Goal: Task Accomplishment & Management: Use online tool/utility

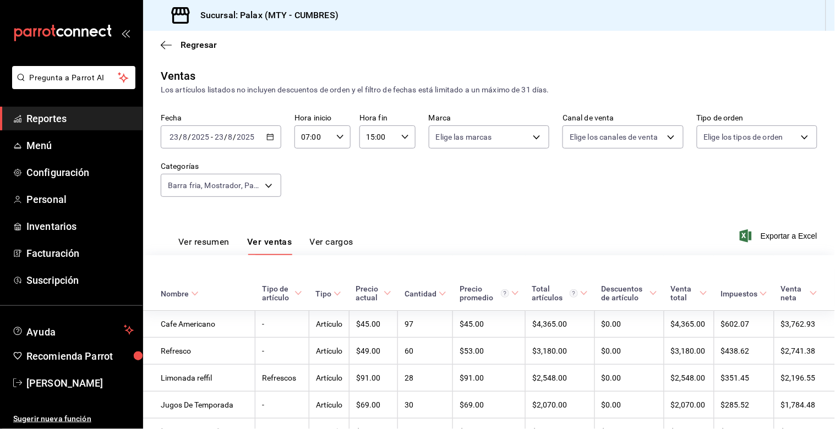
scroll to position [864, 0]
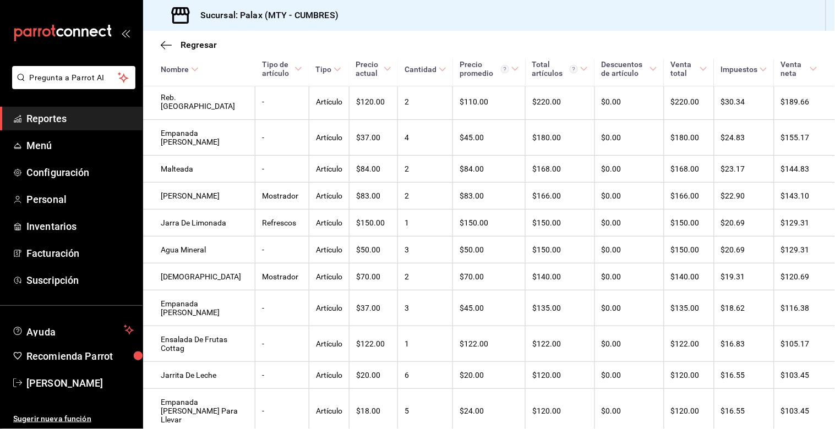
click at [56, 117] on span "Reportes" at bounding box center [79, 118] width 107 height 15
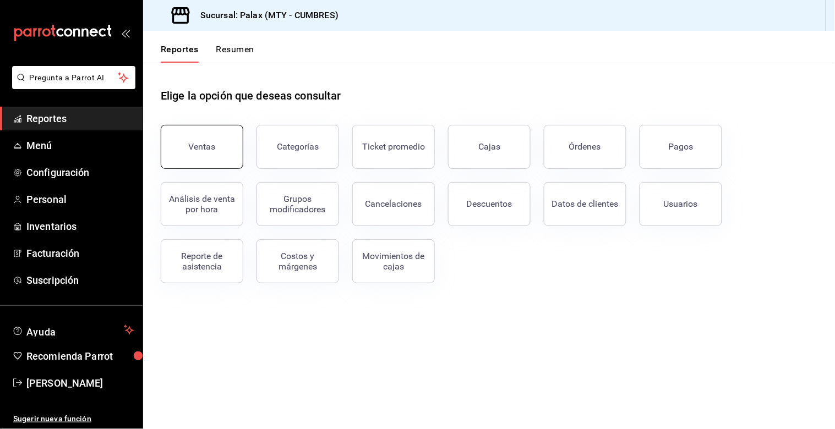
click at [211, 150] on div "Ventas" at bounding box center [202, 146] width 27 height 10
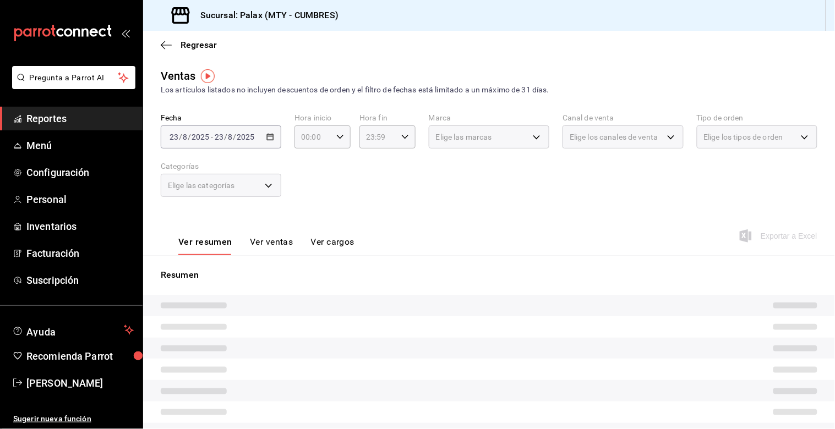
drag, startPoint x: 287, startPoint y: 190, endPoint x: 279, endPoint y: 190, distance: 8.3
click at [279, 190] on div "Fecha [DATE] [DATE] - [DATE] [DATE] Hora inicio 00:00 Hora inicio Hora fin 23:5…" at bounding box center [489, 161] width 656 height 97
click at [278, 191] on div "Elige las categorías" at bounding box center [221, 185] width 120 height 23
click at [272, 189] on div "Elige las categorías" at bounding box center [221, 185] width 120 height 23
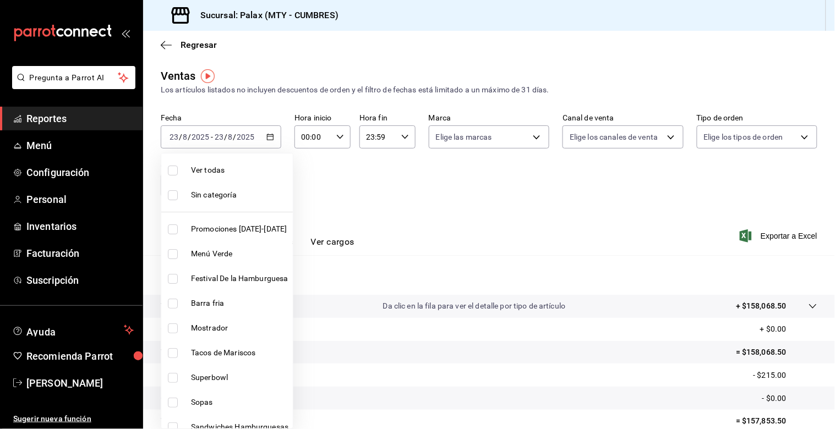
click at [266, 189] on body "Pregunta a Parrot AI Reportes Menú Configuración Personal Inventarios Facturaci…" at bounding box center [417, 214] width 835 height 429
drag, startPoint x: 189, startPoint y: 326, endPoint x: 344, endPoint y: 276, distance: 163.5
click at [189, 326] on li "Mostrador" at bounding box center [226, 328] width 131 height 25
type input "f2dae4ce-bbab-4ca5-92d1-59dc07dbf672"
checkbox input "true"
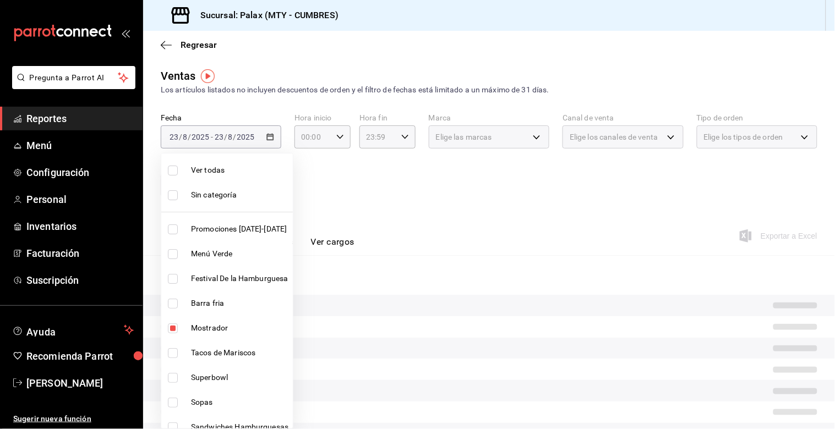
click at [492, 210] on div at bounding box center [417, 214] width 835 height 429
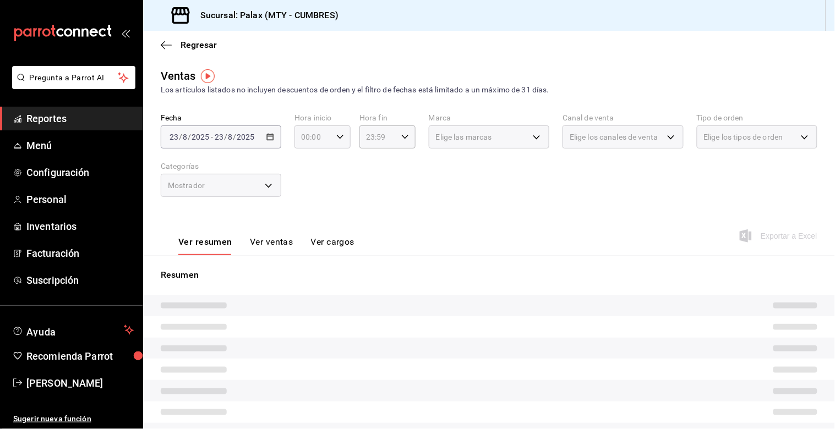
click at [329, 136] on div "00:00 Hora inicio" at bounding box center [322, 136] width 56 height 23
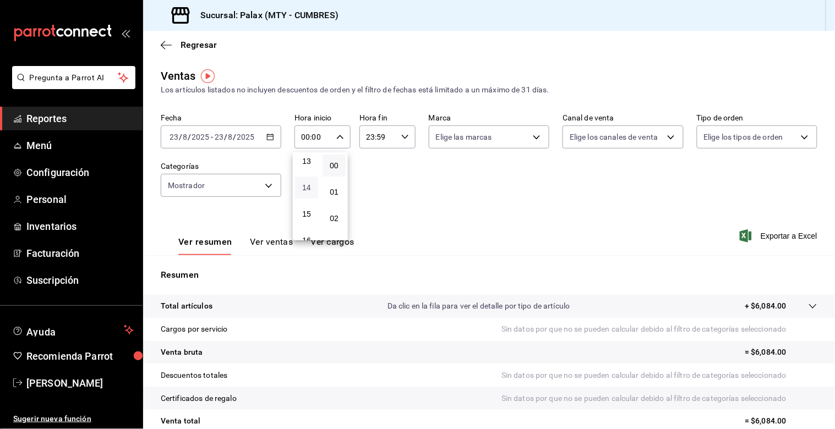
scroll to position [366, 0]
click at [307, 197] on button "15" at bounding box center [306, 195] width 23 height 22
type input "15:00"
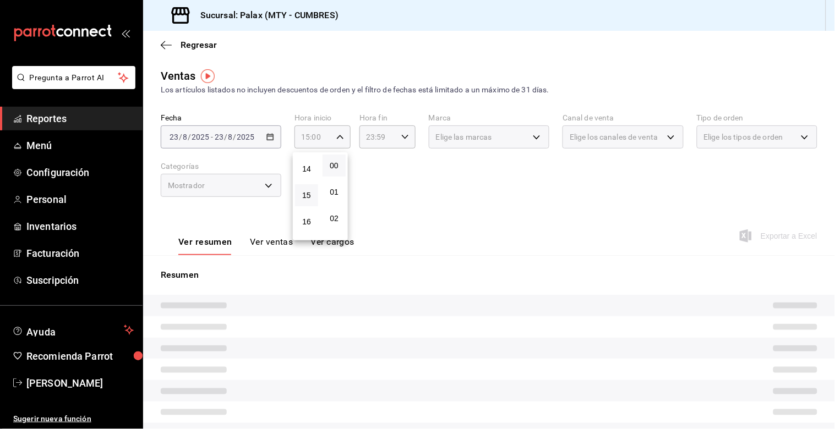
click at [422, 211] on div at bounding box center [417, 214] width 835 height 429
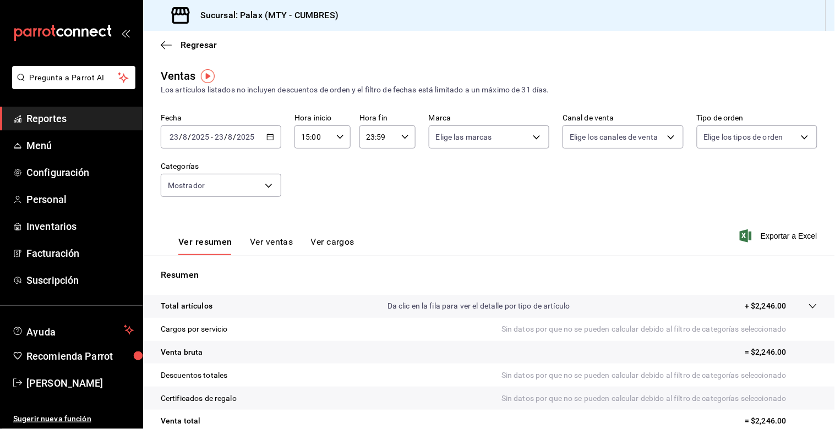
click at [283, 249] on button "Ver ventas" at bounding box center [271, 246] width 43 height 19
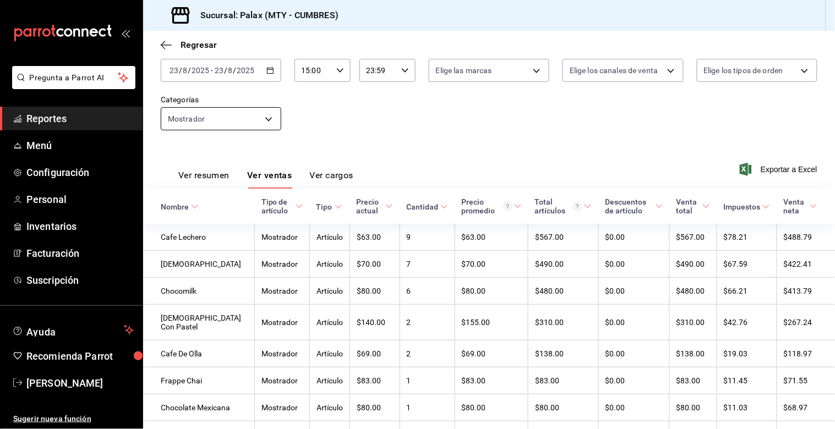
scroll to position [53, 0]
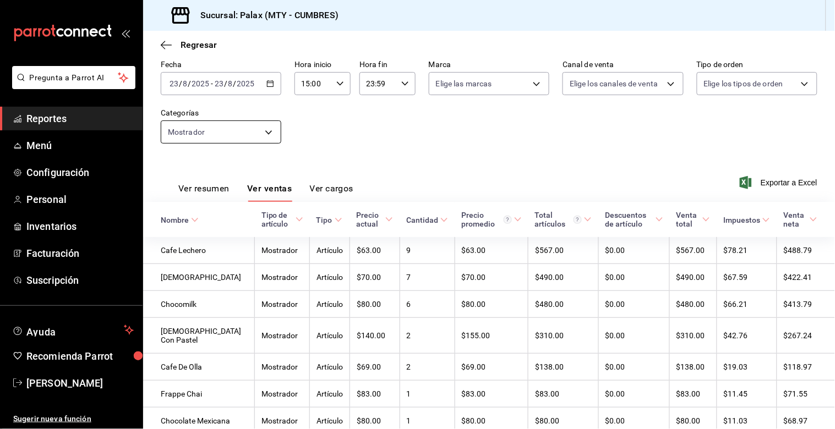
click at [211, 131] on body "Pregunta a Parrot AI Reportes Menú Configuración Personal Inventarios Facturaci…" at bounding box center [417, 214] width 835 height 429
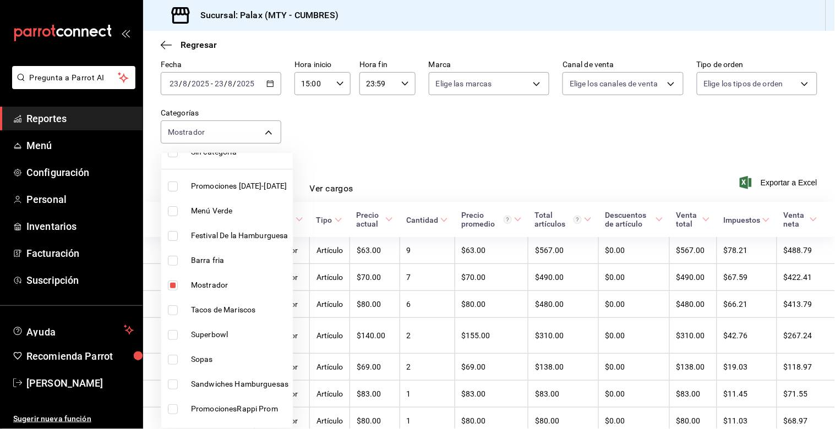
scroll to position [61, 0]
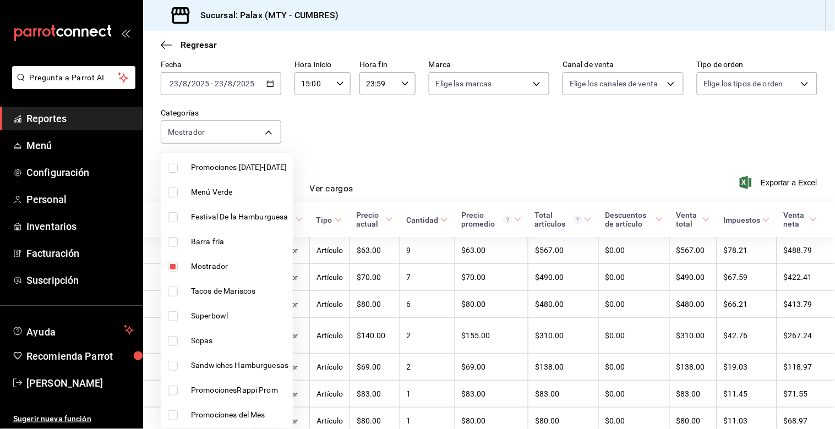
click at [166, 274] on li "Mostrador" at bounding box center [226, 266] width 131 height 25
checkbox input "false"
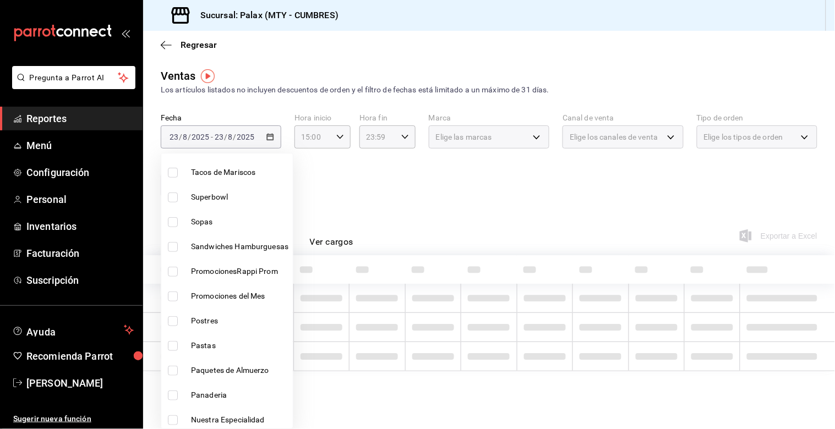
scroll to position [183, 0]
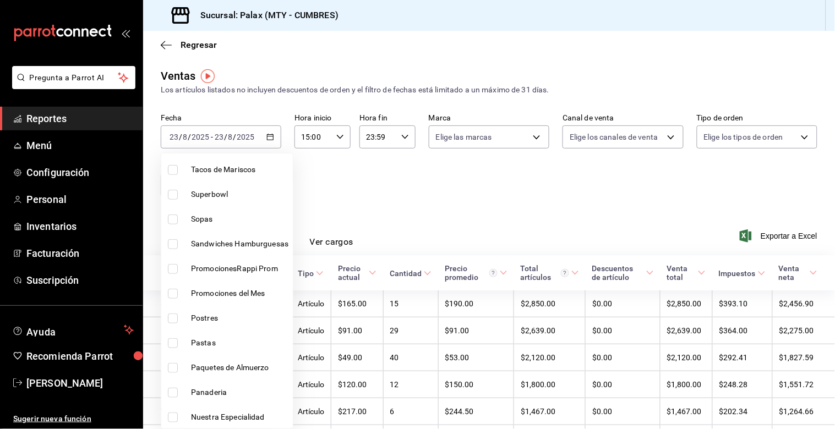
click at [178, 317] on label at bounding box center [175, 319] width 14 height 10
click at [178, 317] on input "checkbox" at bounding box center [173, 319] width 10 height 10
checkbox input "false"
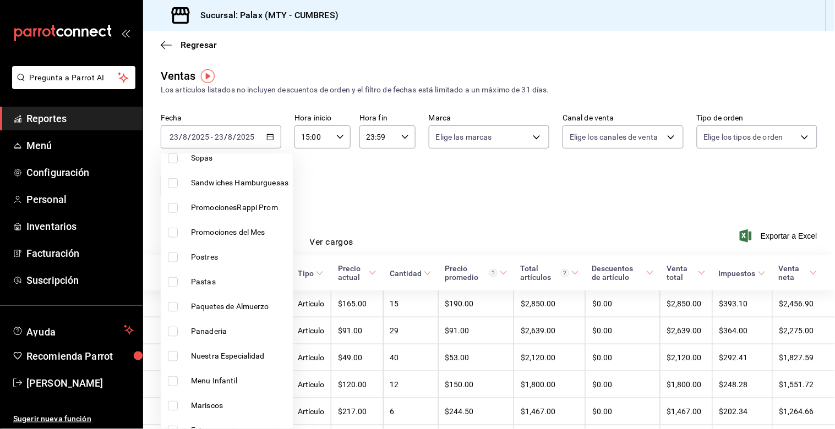
click at [173, 261] on input "checkbox" at bounding box center [173, 258] width 10 height 10
checkbox input "true"
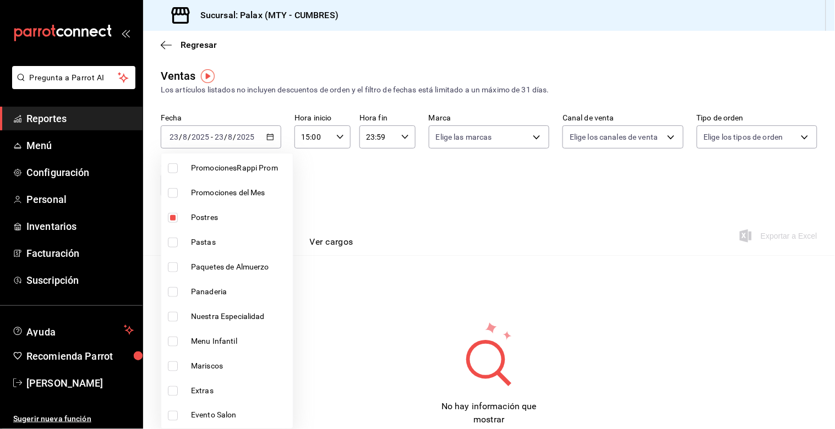
scroll to position [305, 0]
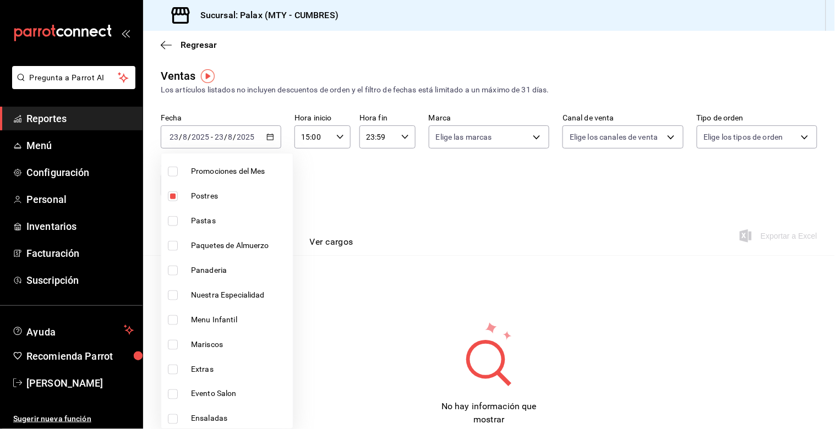
click at [163, 274] on li "Panaderia" at bounding box center [226, 270] width 131 height 25
type input "6970ed2c-64d9-4fee-a1ac-8fe23c7e63ab,c1857e69-1263-4738-8070-fa69687f0395"
checkbox input "true"
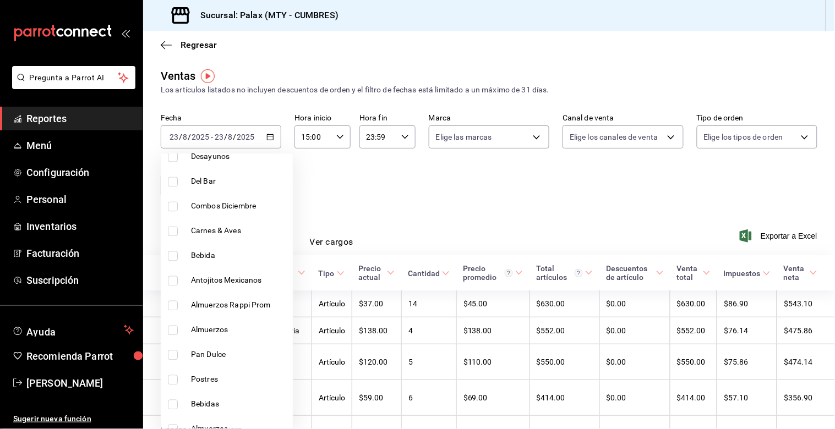
scroll to position [611, 0]
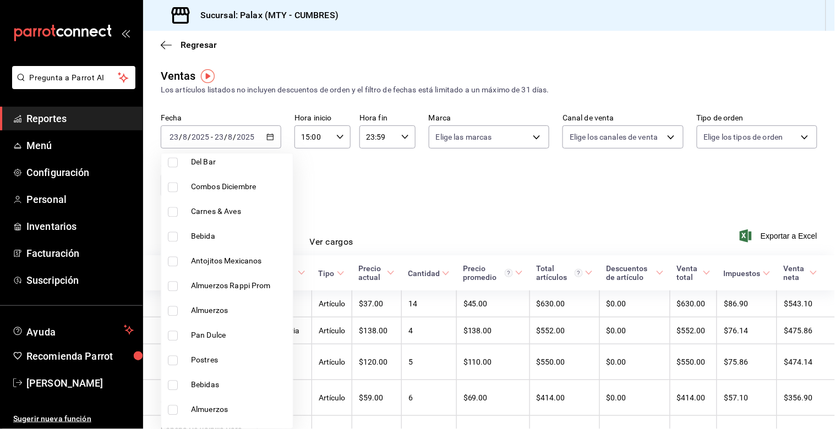
click at [169, 332] on input "checkbox" at bounding box center [173, 336] width 10 height 10
checkbox input "true"
type input "6970ed2c-64d9-4fee-a1ac-8fe23c7e63ab,c1857e69-1263-4738-8070-fa69687f0395,28c1a…"
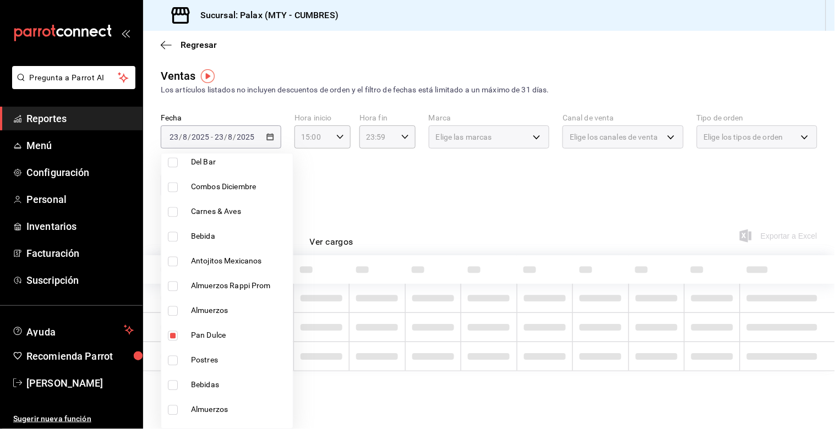
click at [172, 359] on input "checkbox" at bounding box center [173, 361] width 10 height 10
checkbox input "true"
type input "6970ed2c-64d9-4fee-a1ac-8fe23c7e63ab,c1857e69-1263-4738-8070-fa69687f0395,28c1a…"
click at [437, 202] on div at bounding box center [417, 214] width 835 height 429
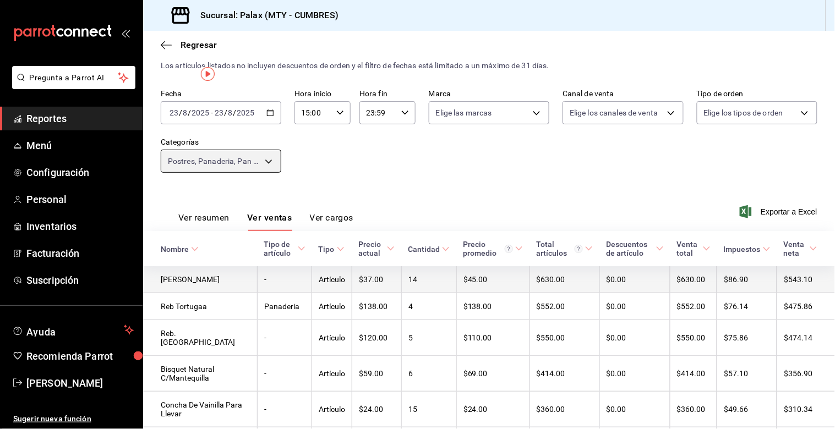
scroll to position [2, 0]
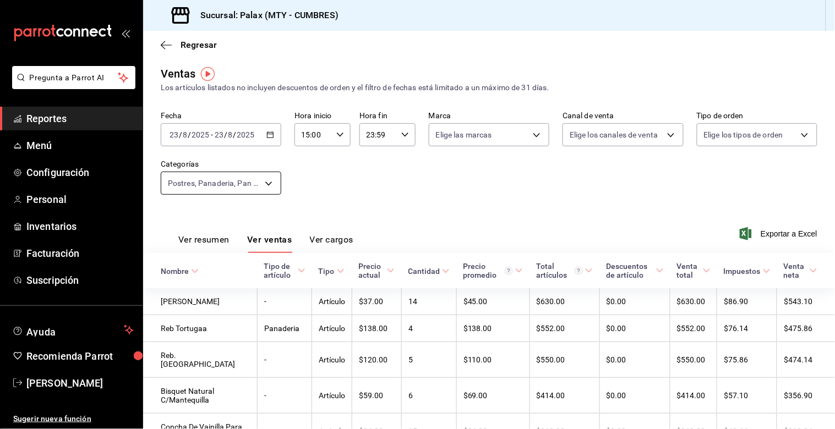
click at [240, 184] on body "Pregunta a Parrot AI Reportes Menú Configuración Personal Inventarios Facturaci…" at bounding box center [417, 214] width 835 height 429
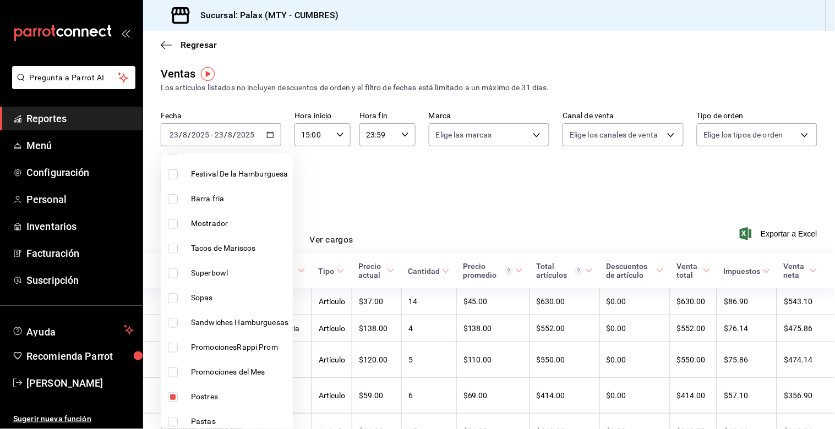
scroll to position [183, 0]
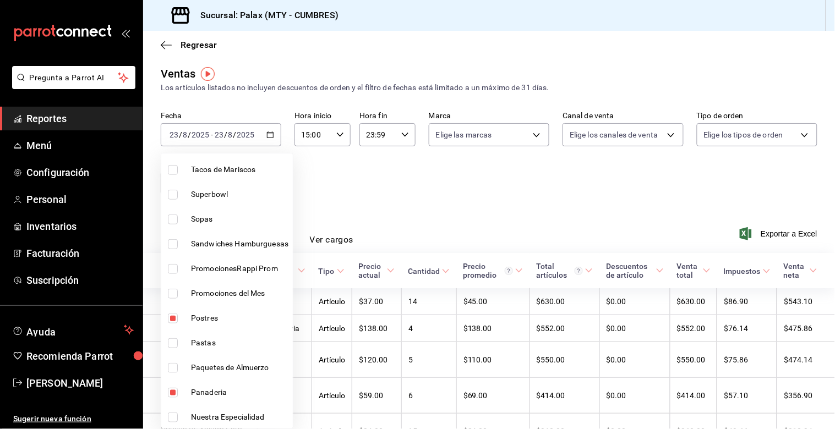
click at [174, 317] on input "checkbox" at bounding box center [173, 319] width 10 height 10
checkbox input "false"
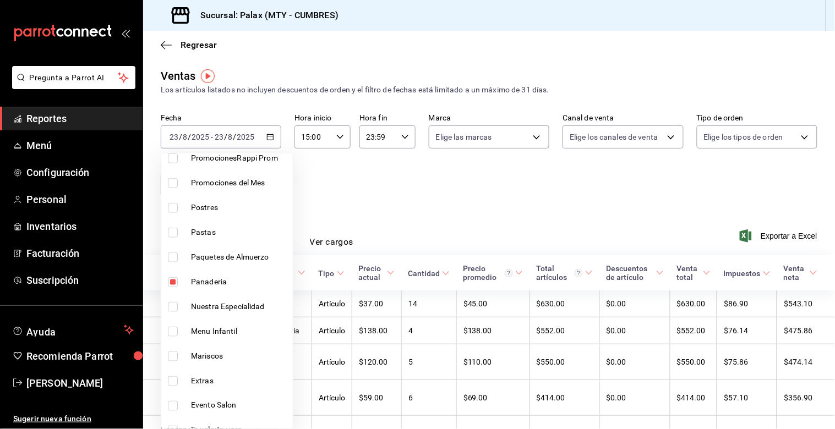
scroll to position [305, 0]
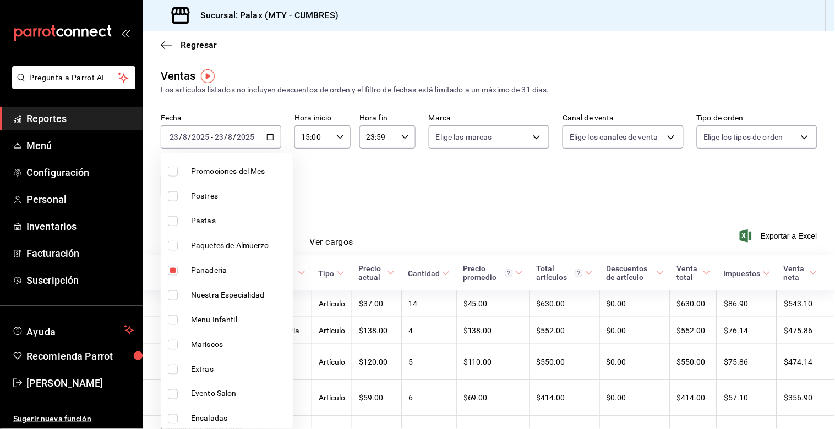
click at [166, 268] on li "Panaderia" at bounding box center [226, 270] width 131 height 25
type input "28c1a667-0fd6-4a26-94c0-8b3e49d7bdba,f0b9eaa6-d632-40ae-aa09-0bcae4e471a3"
checkbox input "false"
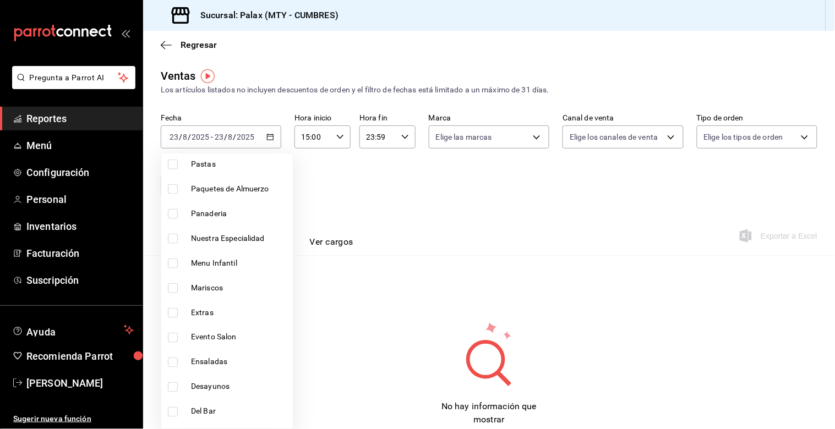
scroll to position [427, 0]
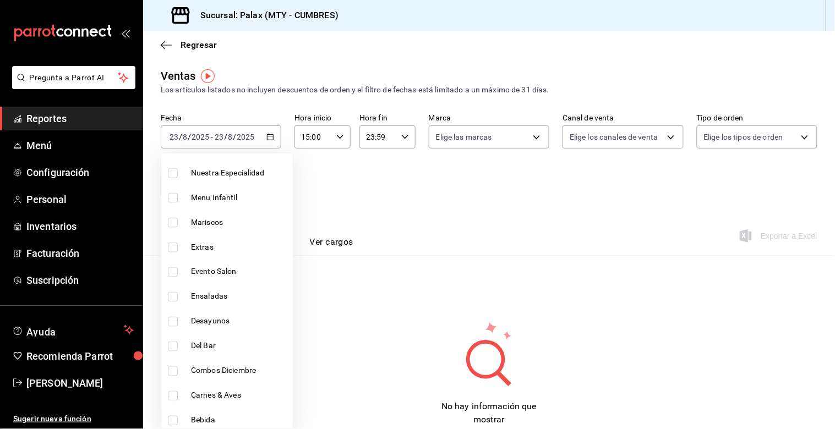
click at [169, 344] on input "checkbox" at bounding box center [173, 347] width 10 height 10
checkbox input "true"
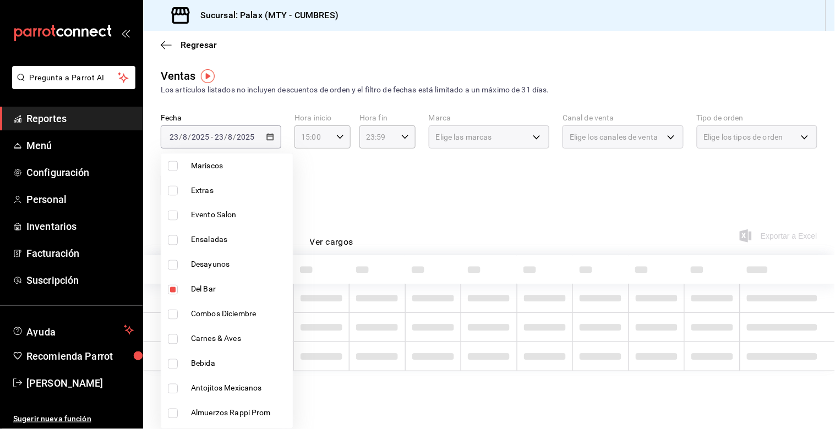
scroll to position [550, 0]
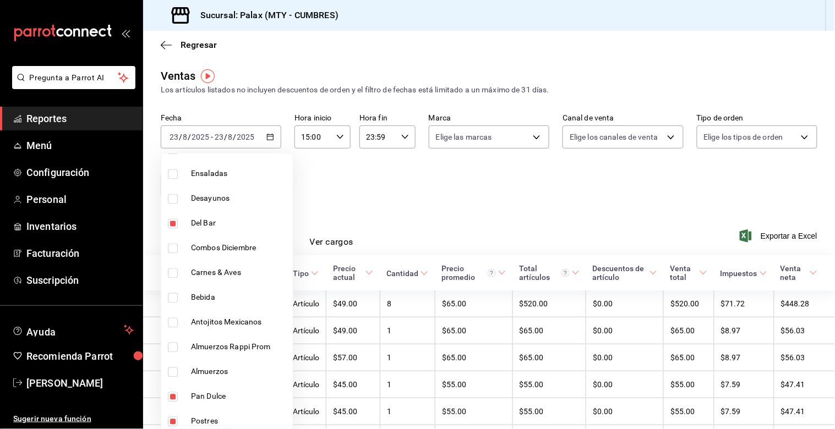
click at [167, 303] on li "Bebida" at bounding box center [226, 298] width 131 height 25
type input "28c1a667-0fd6-4a26-94c0-8b3e49d7bdba,f0b9eaa6-d632-40ae-aa09-0bcae4e471a3,5041f…"
checkbox input "true"
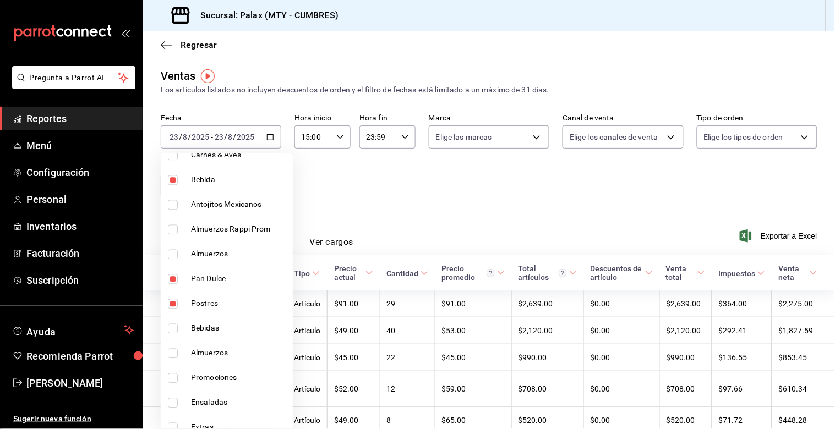
scroll to position [672, 0]
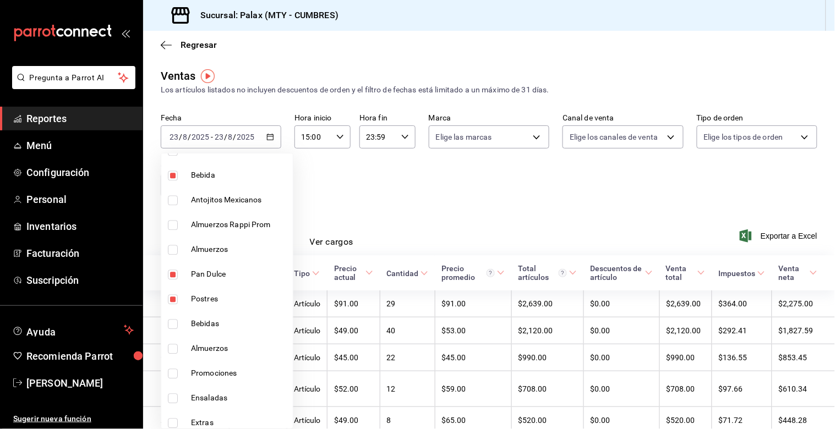
click at [171, 277] on input "checkbox" at bounding box center [173, 275] width 10 height 10
checkbox input "false"
type input "f0b9eaa6-d632-40ae-aa09-0bcae4e471a3,5041f980-30f3-428d-be8c-286edc227efb,41ed9…"
click at [172, 295] on input "checkbox" at bounding box center [173, 300] width 10 height 10
checkbox input "false"
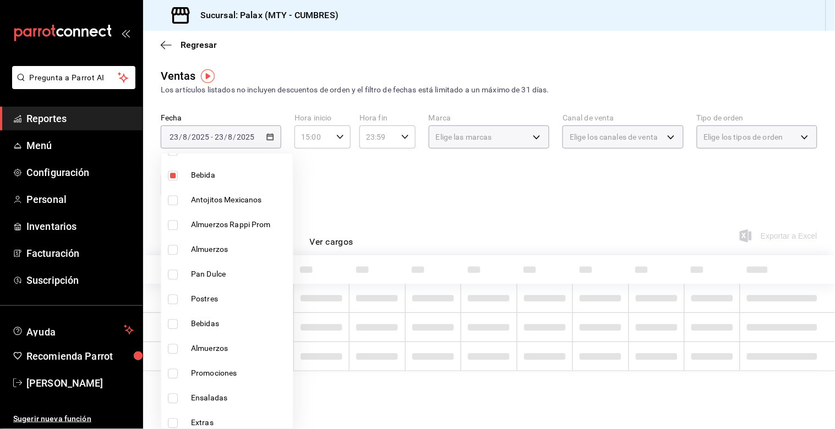
type input "5041f980-30f3-428d-be8c-286edc227efb,41ed9666-a182-4a37-8e0e-cc37feaa0168"
click at [175, 322] on input "checkbox" at bounding box center [173, 325] width 10 height 10
checkbox input "true"
type input "5041f980-30f3-428d-be8c-286edc227efb,41ed9666-a182-4a37-8e0e-cc37feaa0168,0d339…"
click at [455, 205] on div at bounding box center [417, 214] width 835 height 429
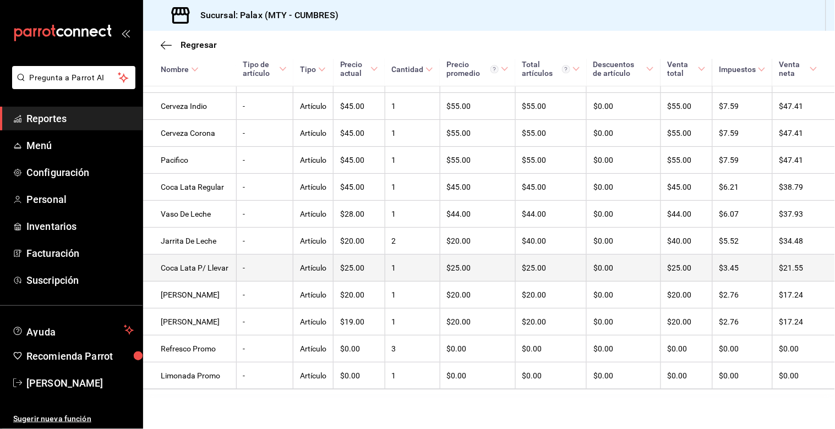
scroll to position [753, 0]
